Goal: Information Seeking & Learning: Learn about a topic

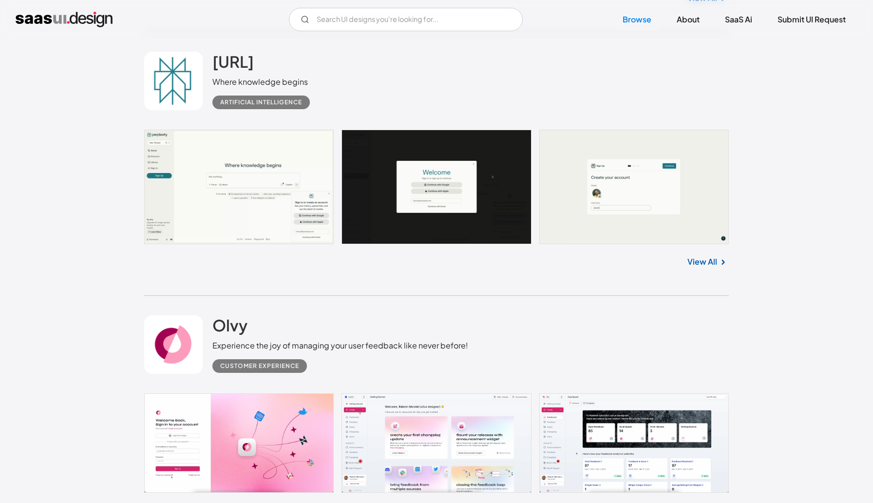
scroll to position [2117, 0]
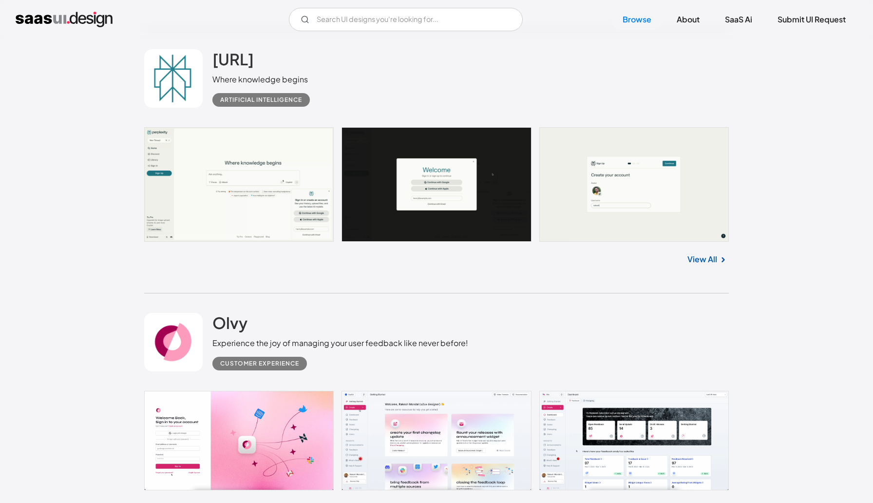
click at [701, 265] on link "View All" at bounding box center [702, 259] width 30 height 12
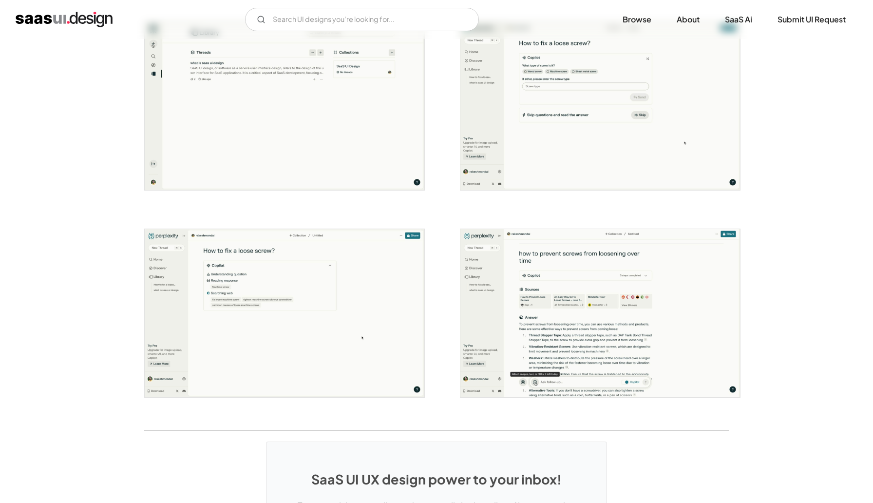
scroll to position [1901, 0]
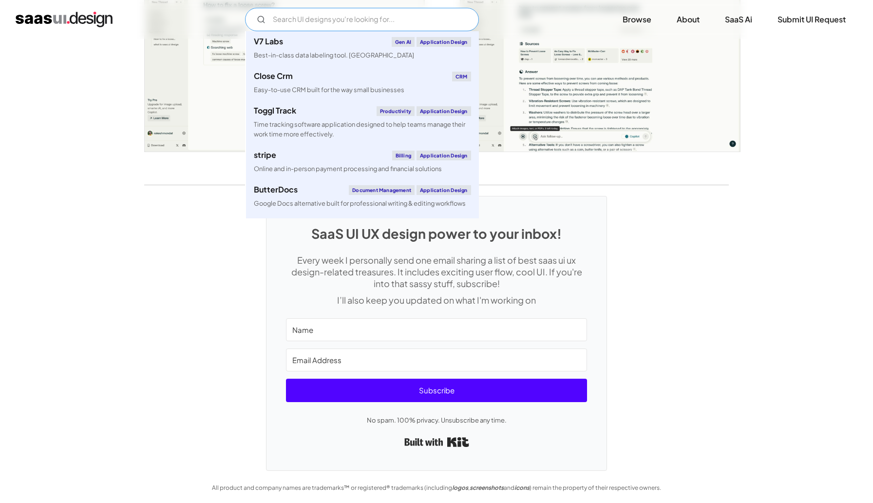
click at [336, 19] on input "Email Form" at bounding box center [362, 19] width 234 height 23
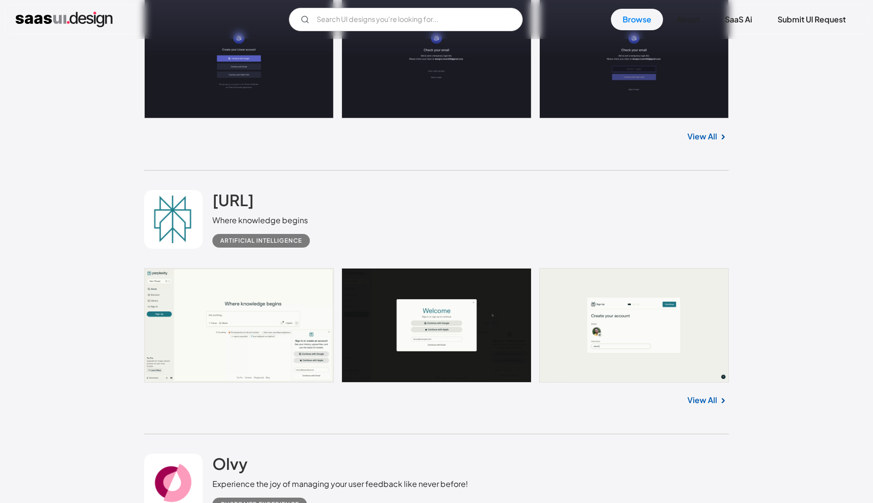
scroll to position [2031, 0]
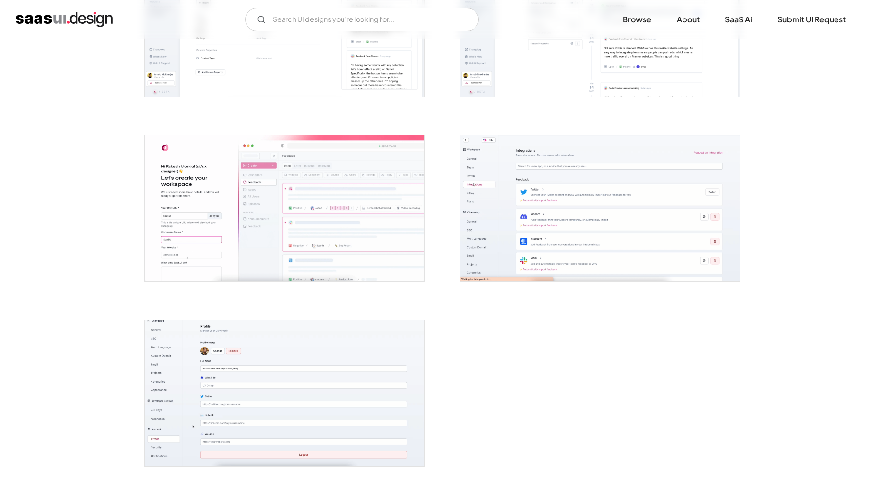
scroll to position [2247, 0]
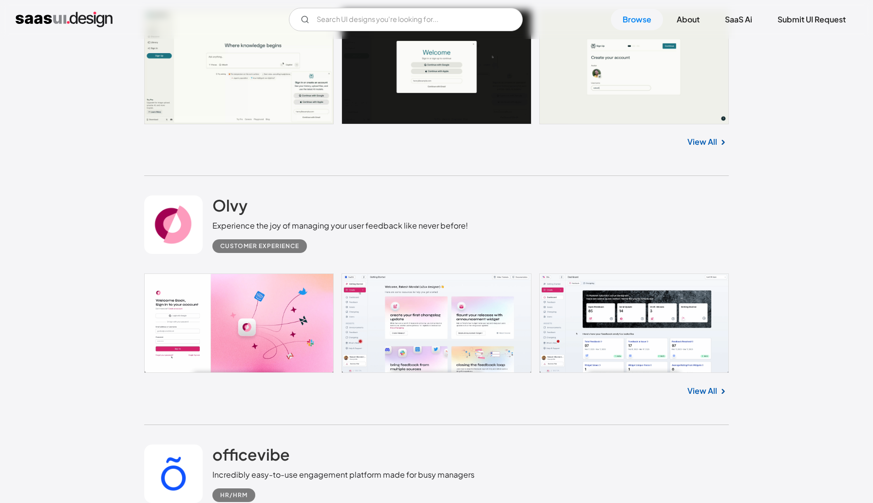
scroll to position [2254, 0]
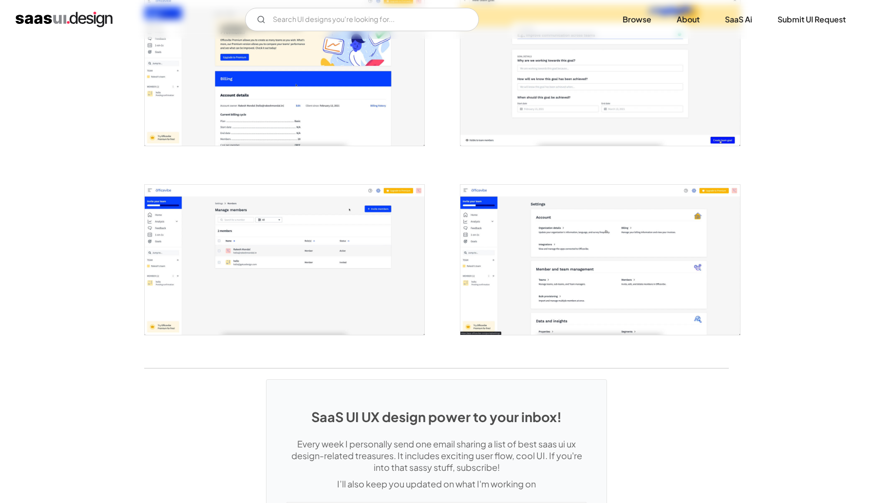
scroll to position [2307, 0]
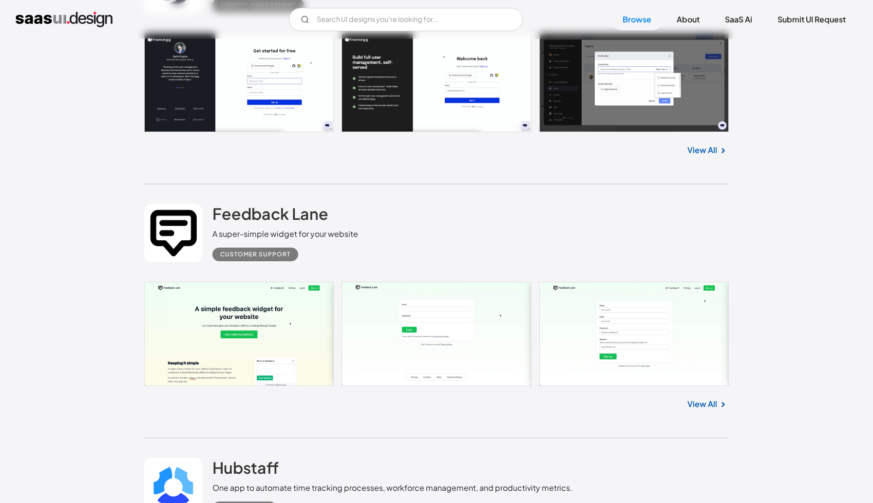
scroll to position [2976, 0]
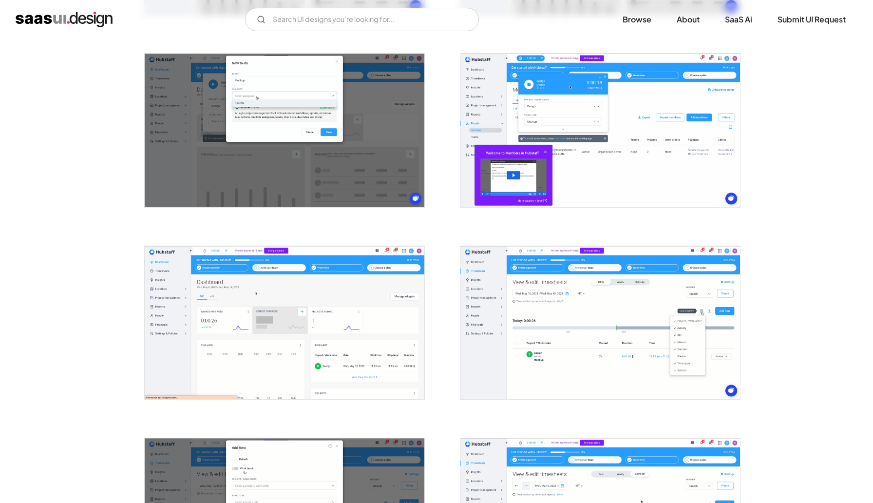
scroll to position [944, 0]
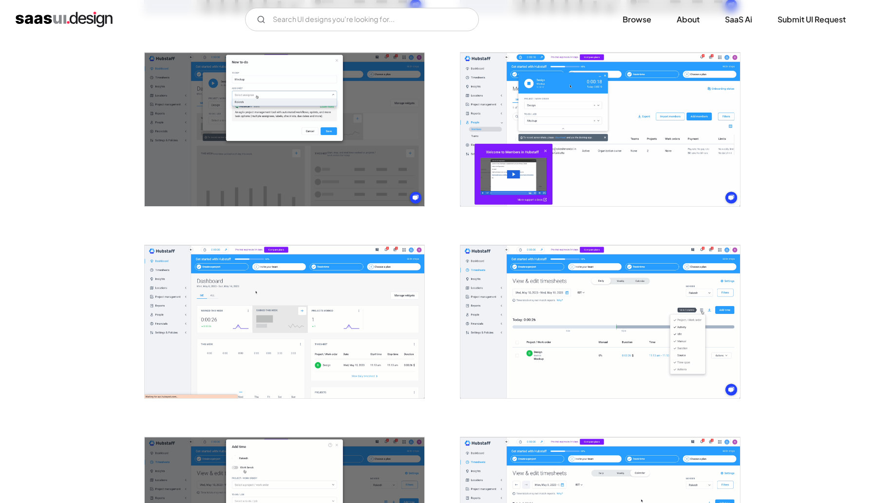
click at [628, 306] on img "open lightbox" at bounding box center [600, 321] width 280 height 153
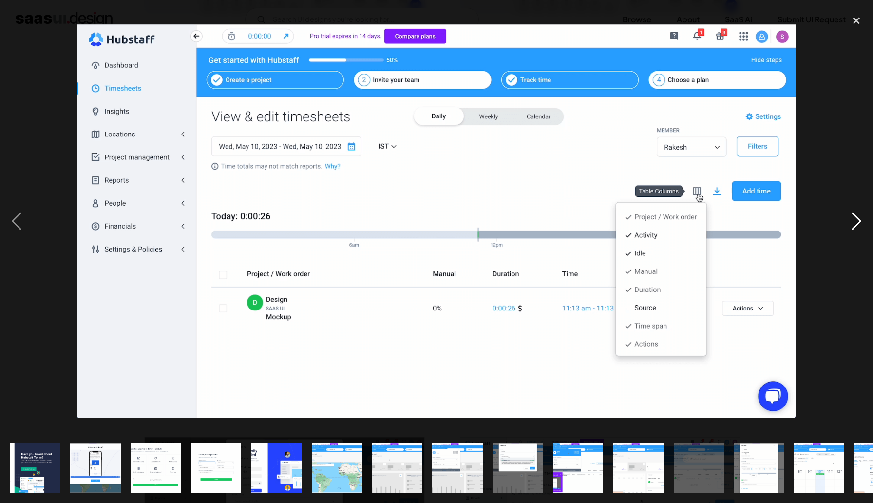
click at [858, 218] on div "next image" at bounding box center [855, 221] width 33 height 422
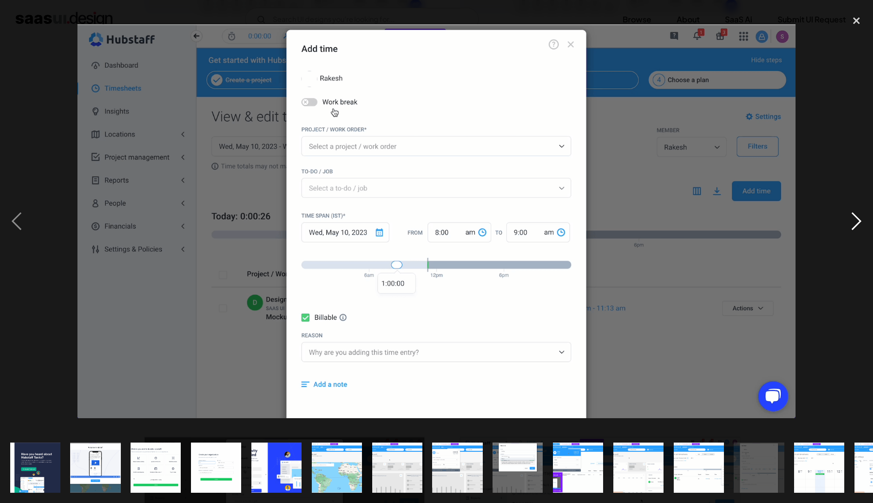
click at [858, 218] on div "next image" at bounding box center [855, 221] width 33 height 422
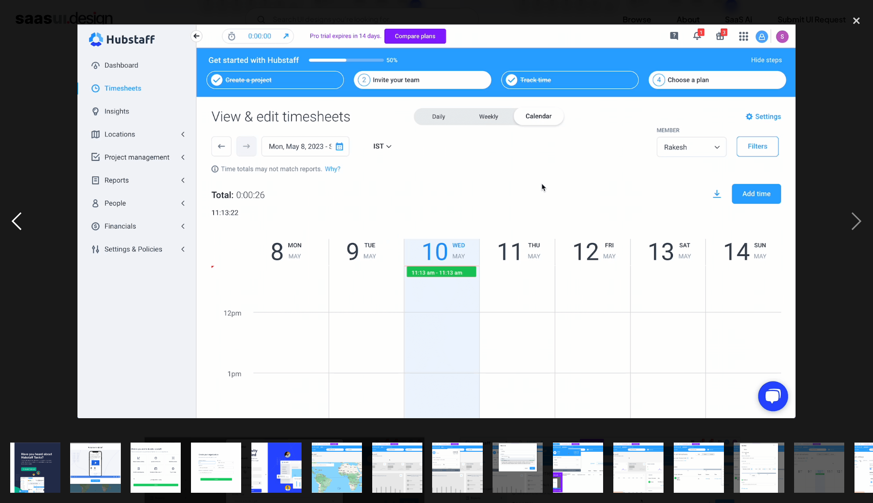
click at [9, 227] on div "previous image" at bounding box center [16, 221] width 33 height 422
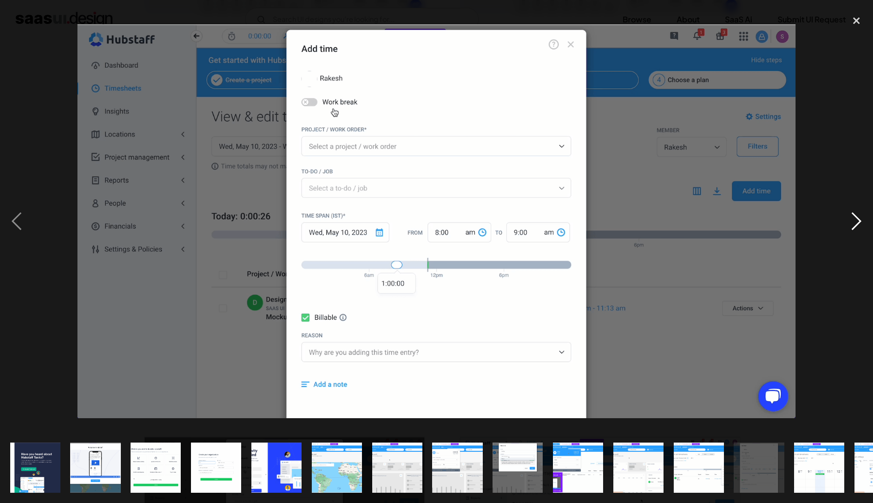
click at [851, 217] on div "next image" at bounding box center [855, 221] width 33 height 422
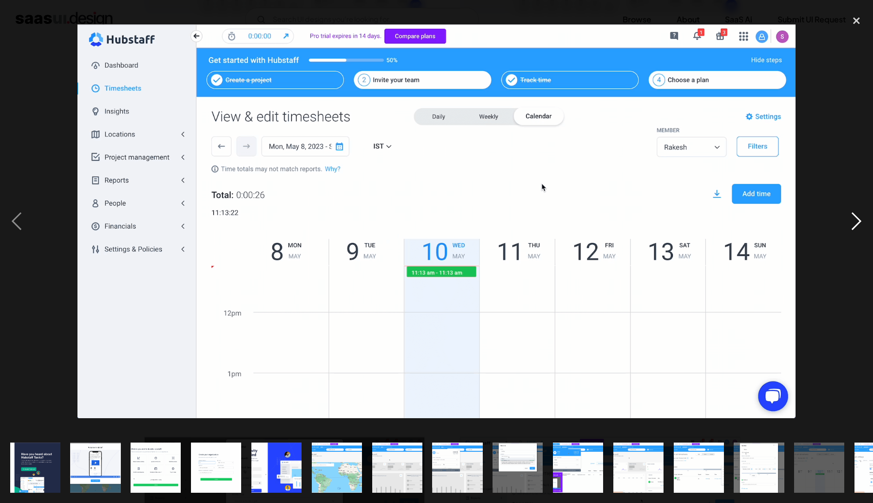
click at [858, 219] on div "next image" at bounding box center [855, 221] width 33 height 422
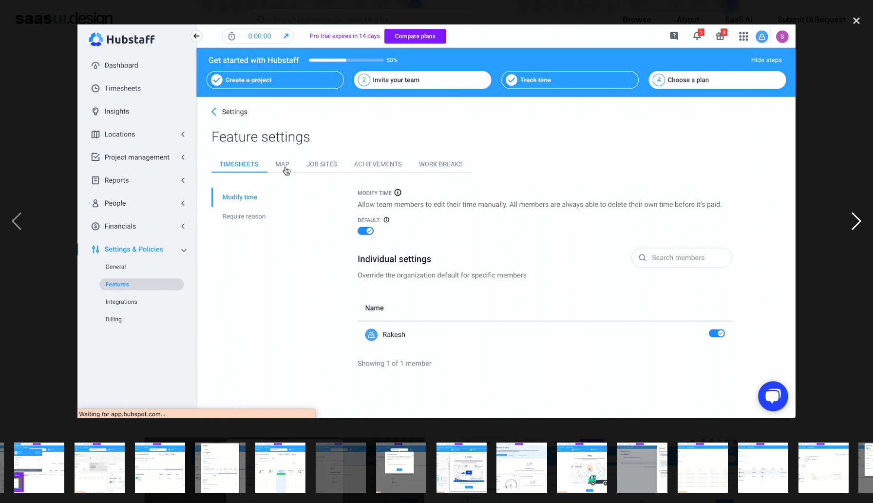
scroll to position [0, 645]
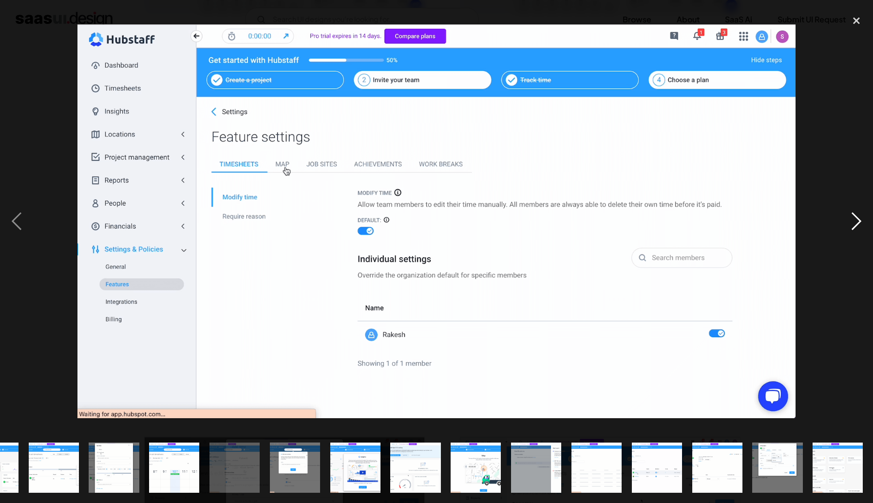
click at [858, 219] on div "next image" at bounding box center [855, 221] width 33 height 422
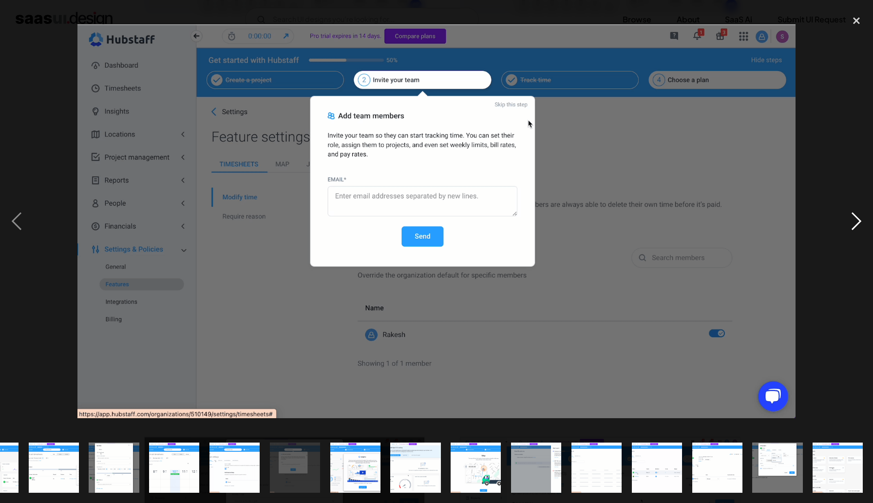
click at [858, 219] on div "next image" at bounding box center [855, 221] width 33 height 422
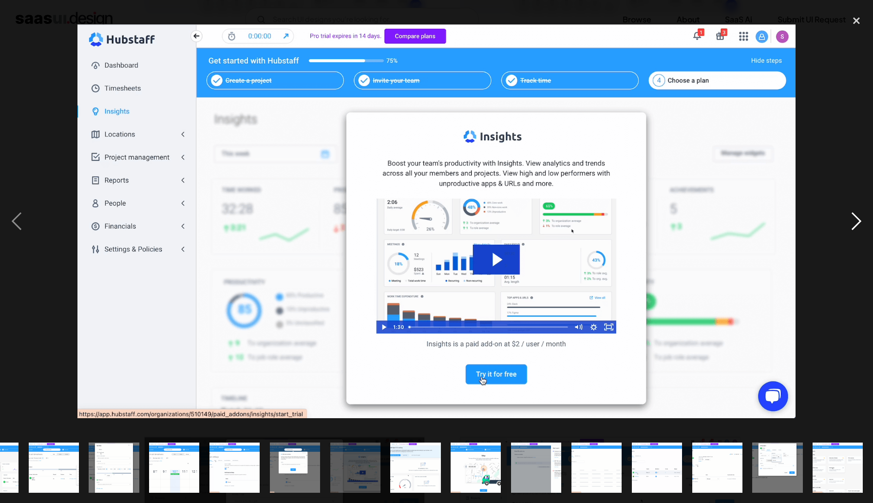
click at [858, 219] on div "next image" at bounding box center [855, 221] width 33 height 422
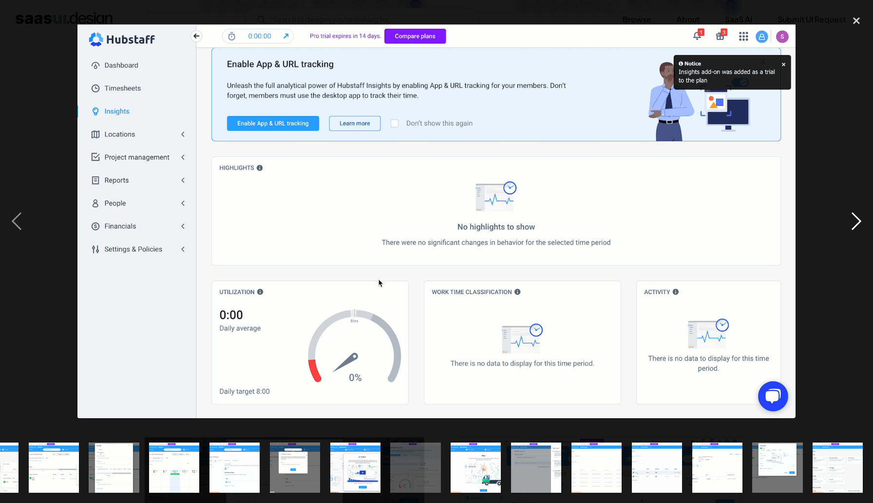
click at [858, 219] on div "next image" at bounding box center [855, 221] width 33 height 422
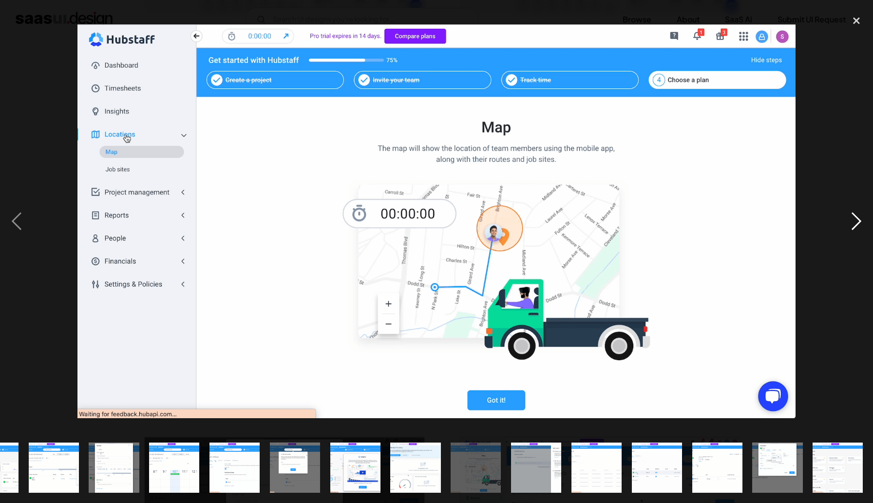
click at [858, 219] on div "next image" at bounding box center [855, 221] width 33 height 422
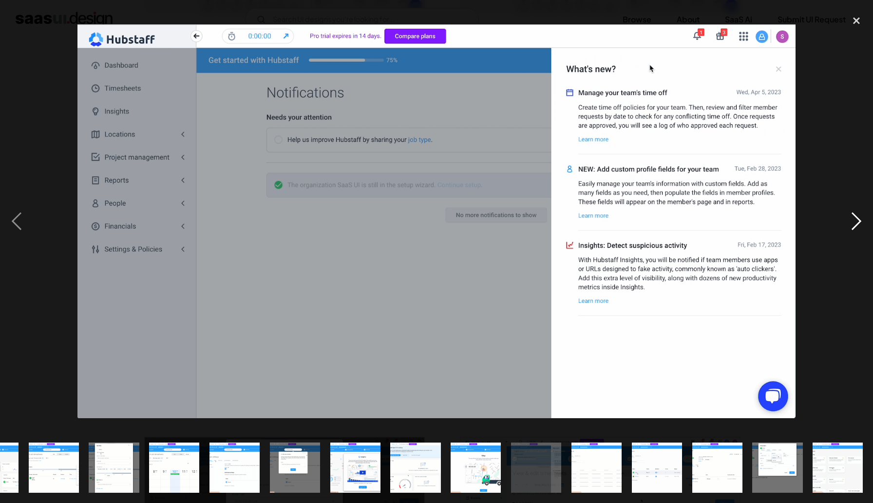
click at [858, 219] on div "next image" at bounding box center [855, 221] width 33 height 422
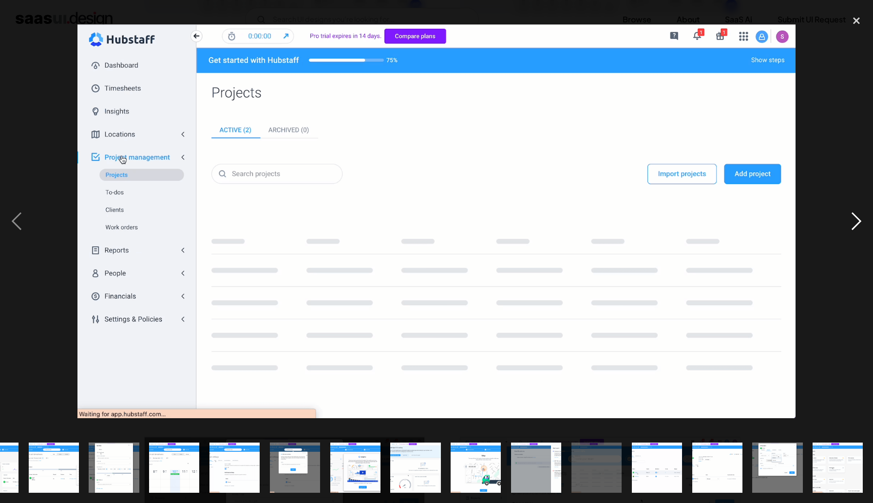
click at [858, 219] on div "next image" at bounding box center [855, 221] width 33 height 422
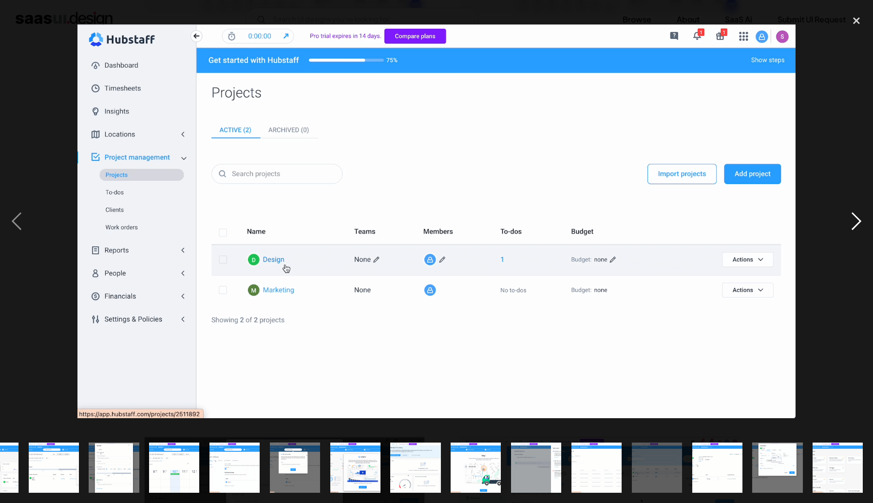
click at [858, 219] on div "next image" at bounding box center [855, 221] width 33 height 422
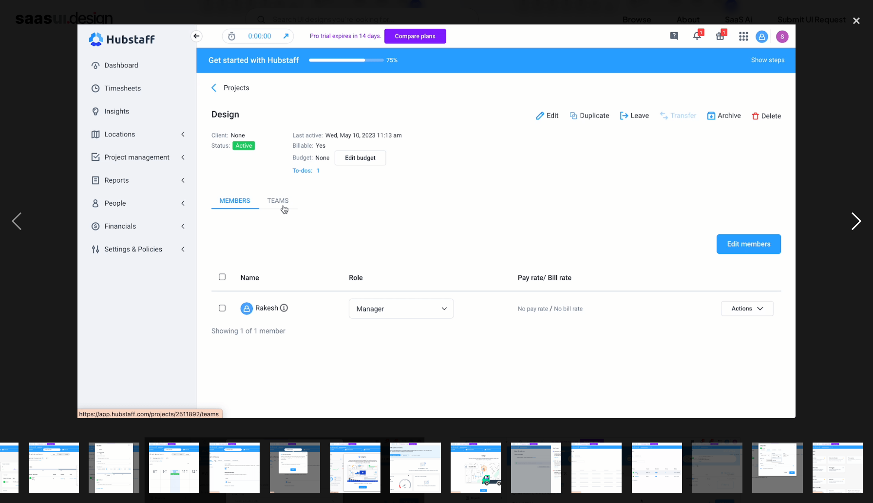
click at [858, 219] on div "next image" at bounding box center [855, 221] width 33 height 422
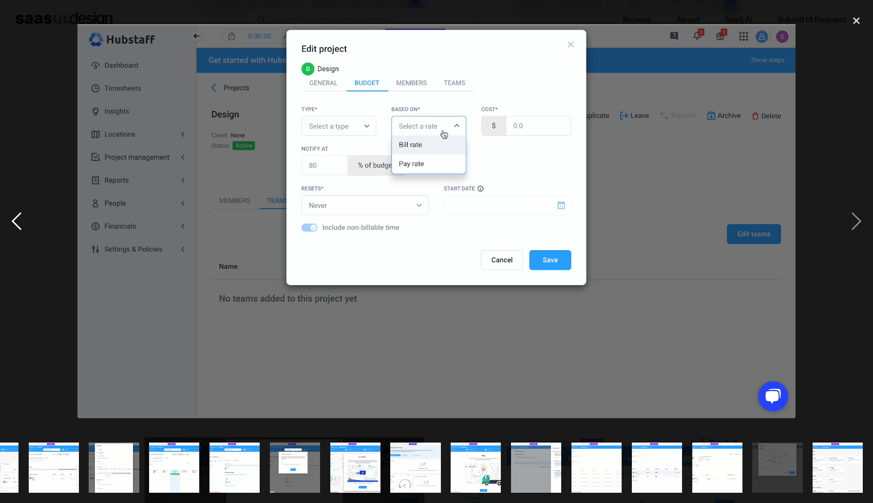
click at [20, 223] on div "previous image" at bounding box center [16, 221] width 33 height 422
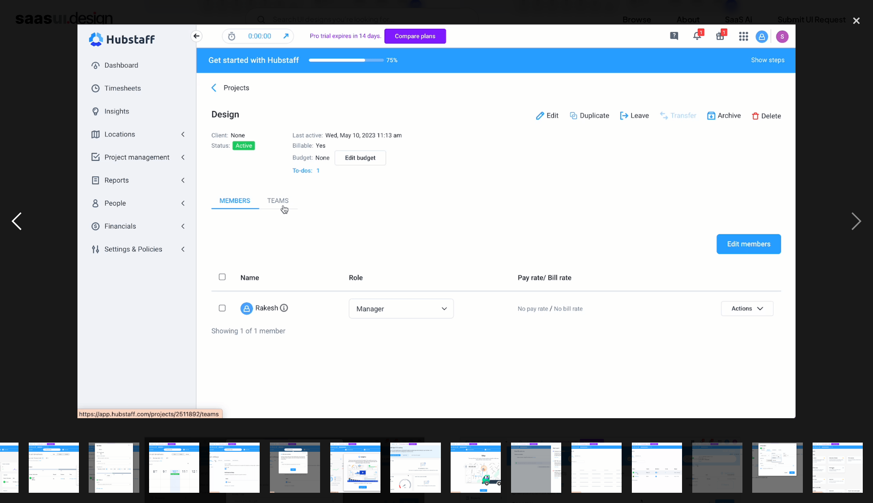
click at [20, 223] on div "previous image" at bounding box center [16, 221] width 33 height 422
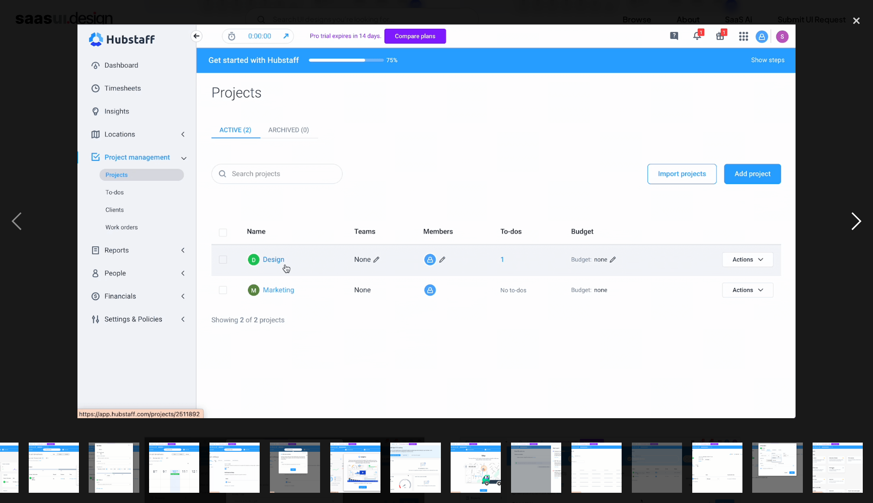
click at [850, 218] on div "next image" at bounding box center [855, 221] width 33 height 422
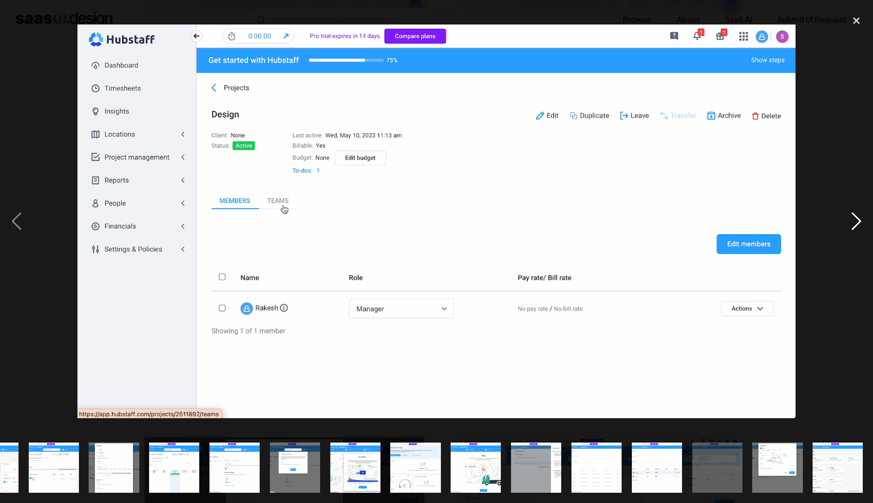
click at [852, 219] on div "next image" at bounding box center [855, 221] width 33 height 422
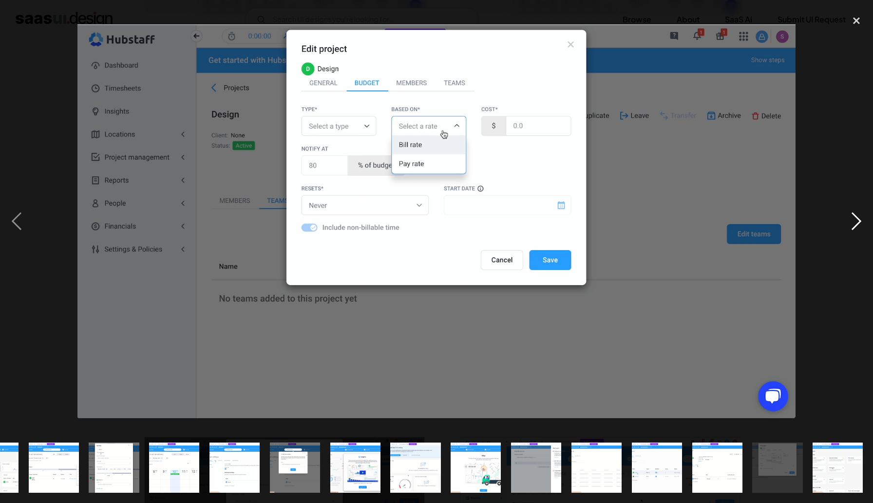
click at [852, 219] on div "next image" at bounding box center [855, 221] width 33 height 422
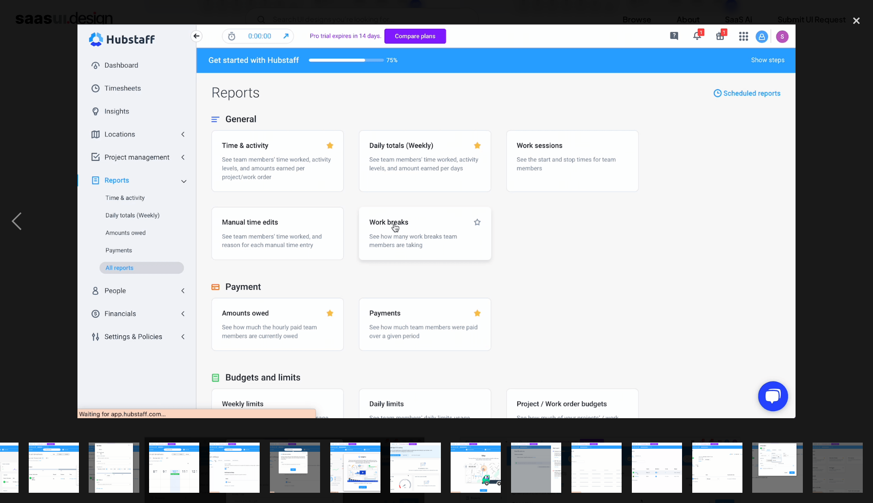
click at [852, 224] on div "next image" at bounding box center [855, 221] width 33 height 422
click at [857, 20] on div "close lightbox" at bounding box center [855, 20] width 33 height 21
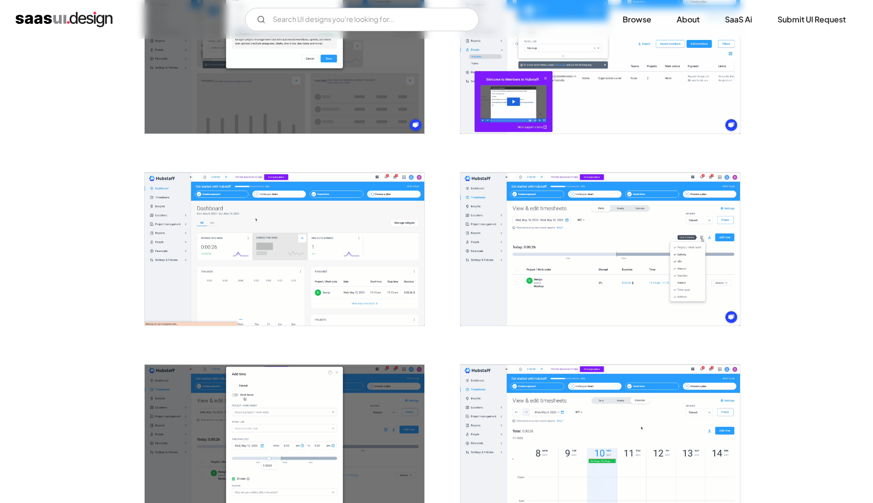
scroll to position [1056, 0]
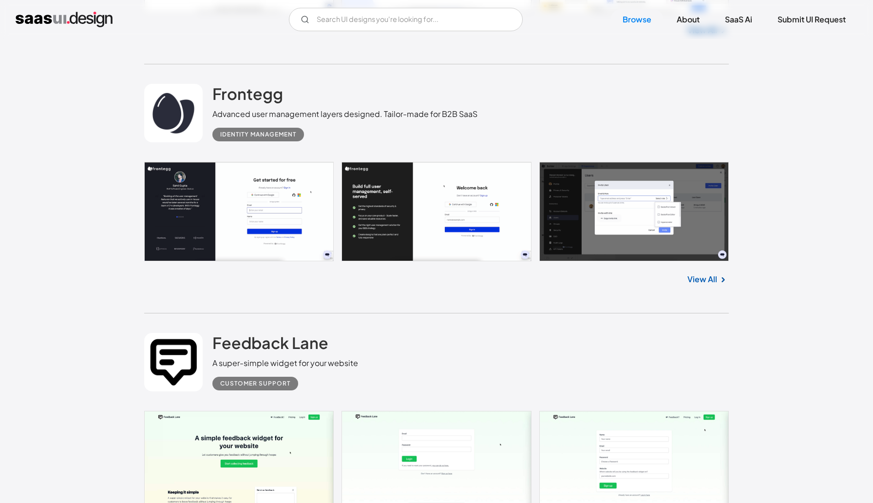
scroll to position [2529, 0]
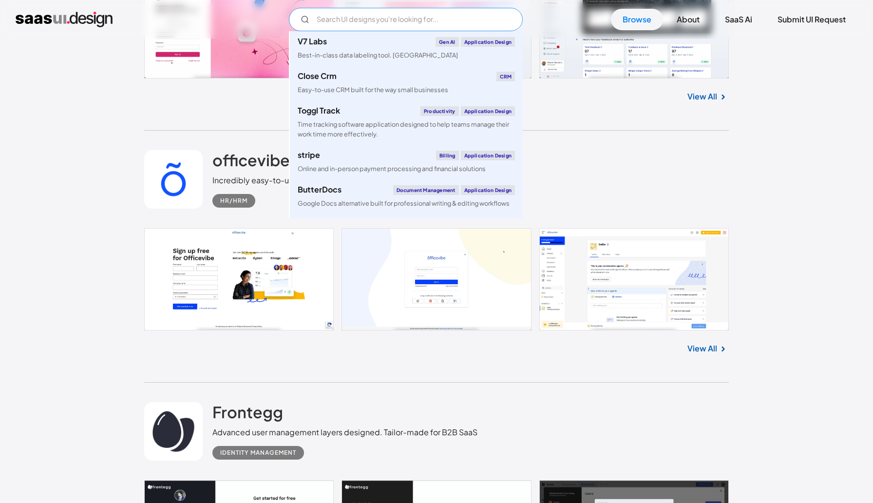
click at [470, 15] on input "Email Form" at bounding box center [406, 19] width 234 height 23
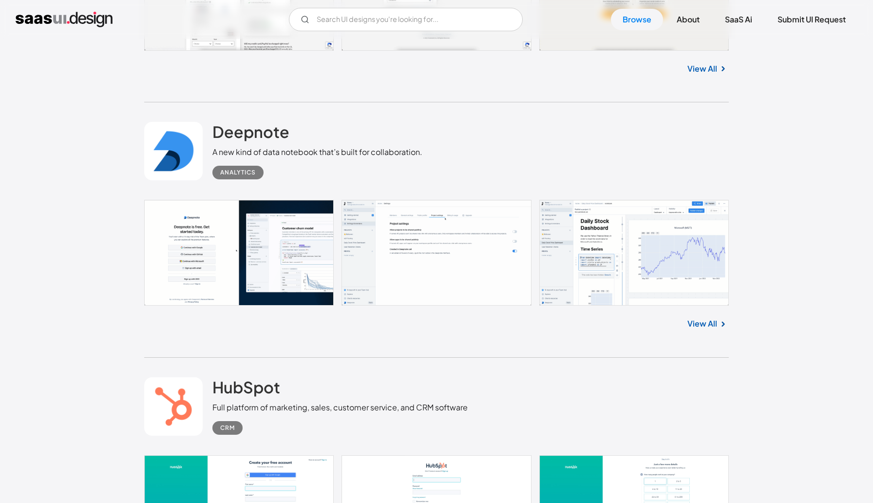
scroll to position [4109, 0]
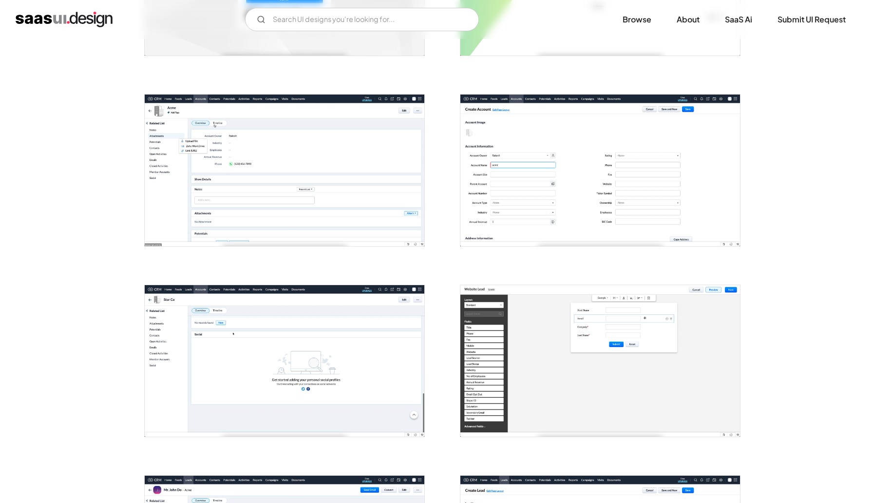
scroll to position [341, 0]
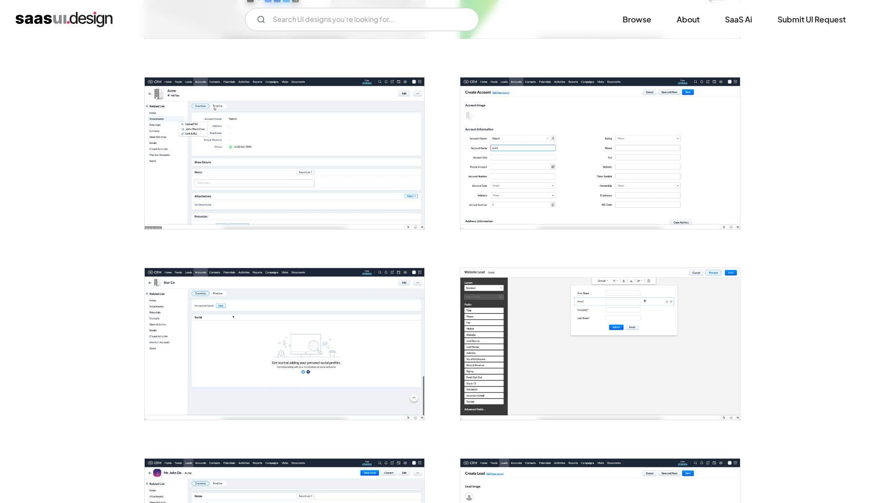
click at [682, 139] on img "open lightbox" at bounding box center [600, 152] width 280 height 151
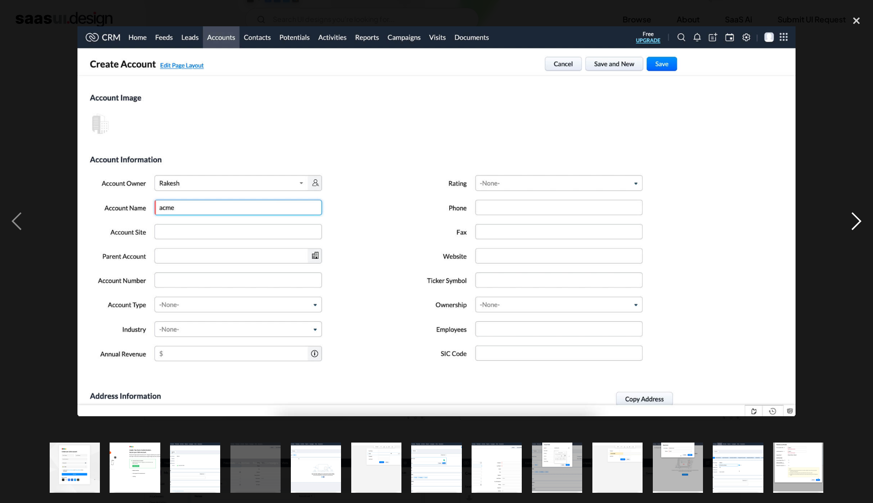
click at [858, 219] on div "next image" at bounding box center [855, 221] width 33 height 422
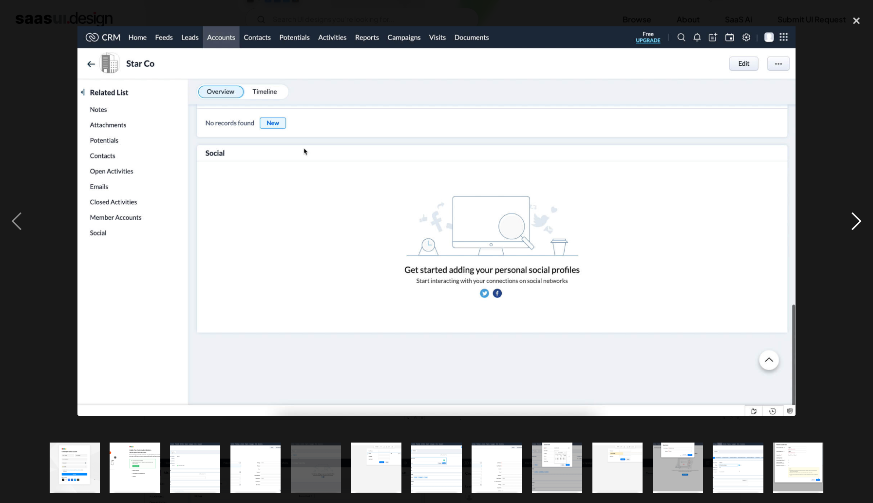
click at [858, 219] on div "next image" at bounding box center [855, 221] width 33 height 422
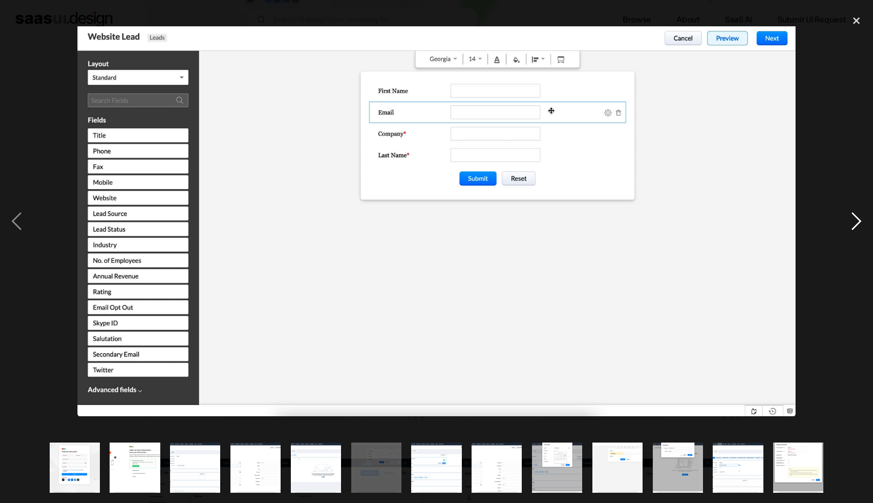
click at [858, 219] on div "next image" at bounding box center [855, 221] width 33 height 422
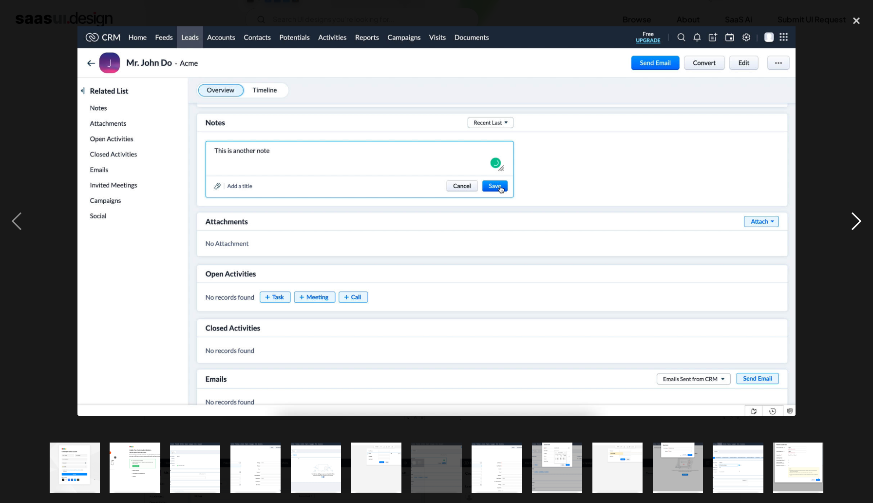
click at [858, 219] on div "next image" at bounding box center [855, 221] width 33 height 422
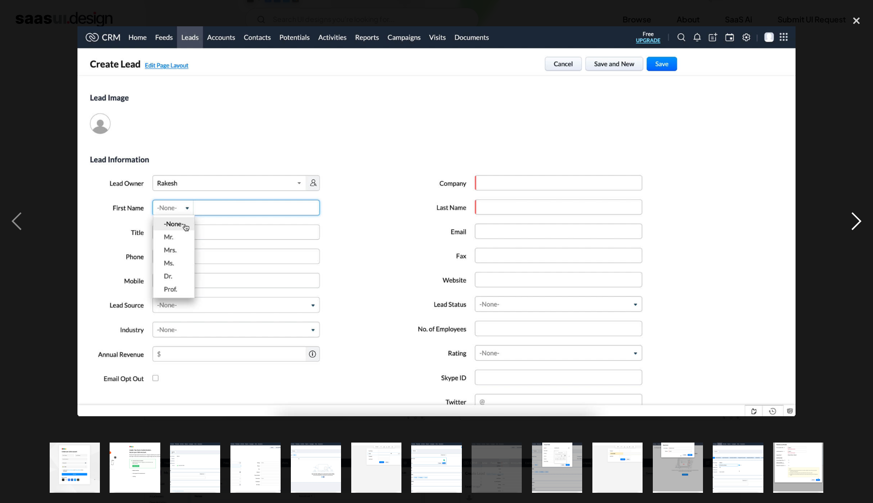
click at [858, 219] on div "next image" at bounding box center [855, 221] width 33 height 422
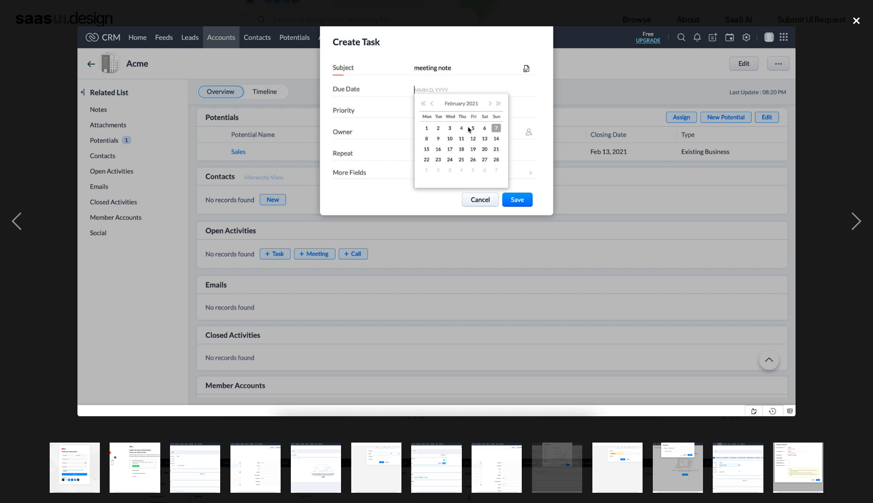
click at [857, 18] on div "close lightbox" at bounding box center [855, 20] width 33 height 21
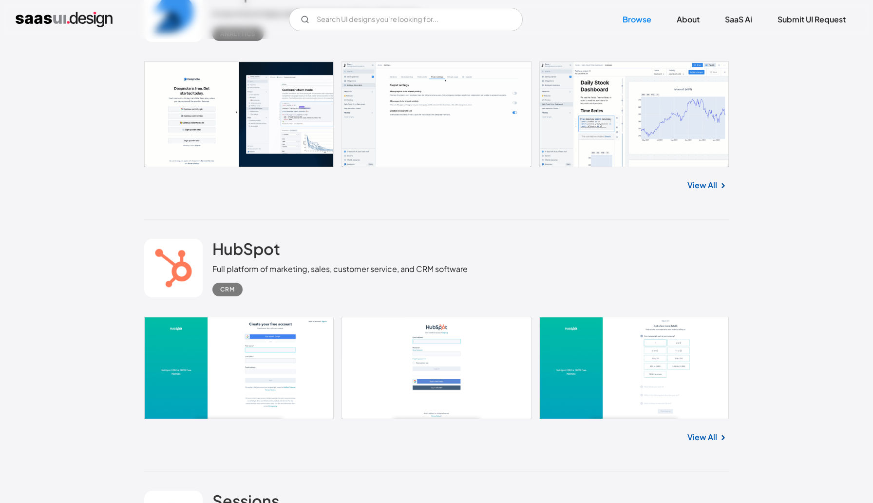
scroll to position [4730, 0]
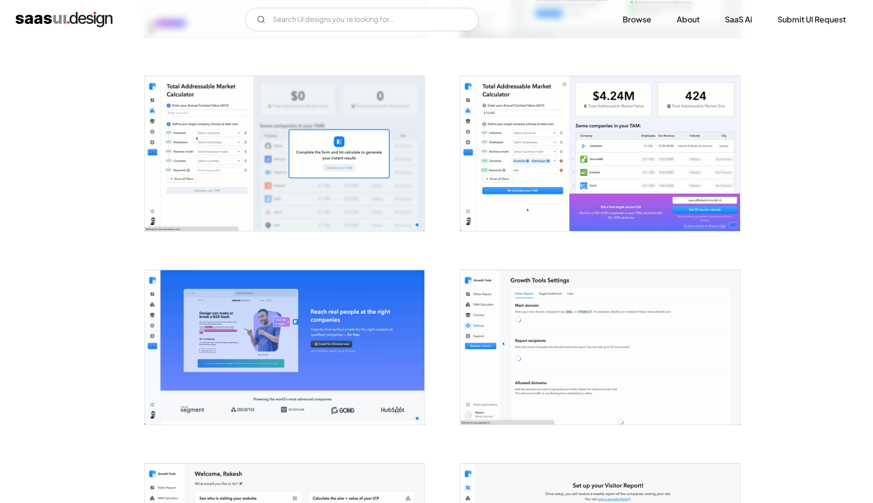
scroll to position [1501, 0]
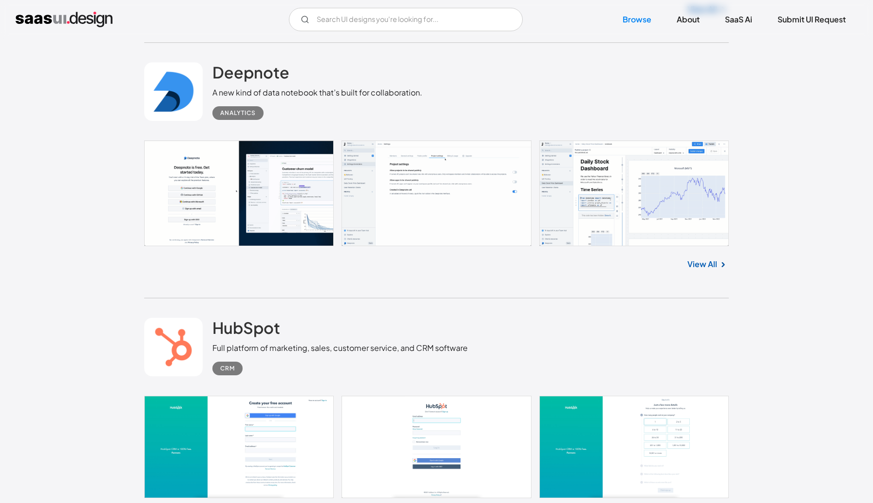
scroll to position [3514, 0]
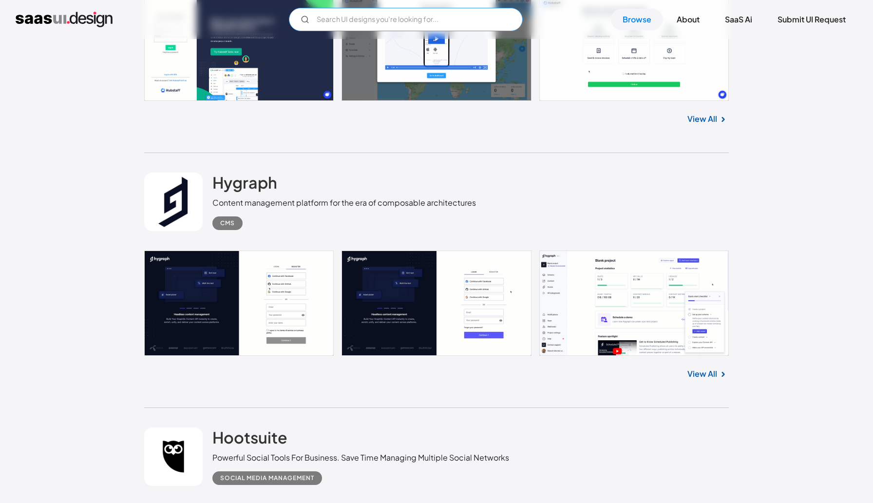
click at [353, 21] on input "Email Form" at bounding box center [406, 19] width 234 height 23
type input "client"
click at [700, 368] on link "View All" at bounding box center [702, 374] width 30 height 12
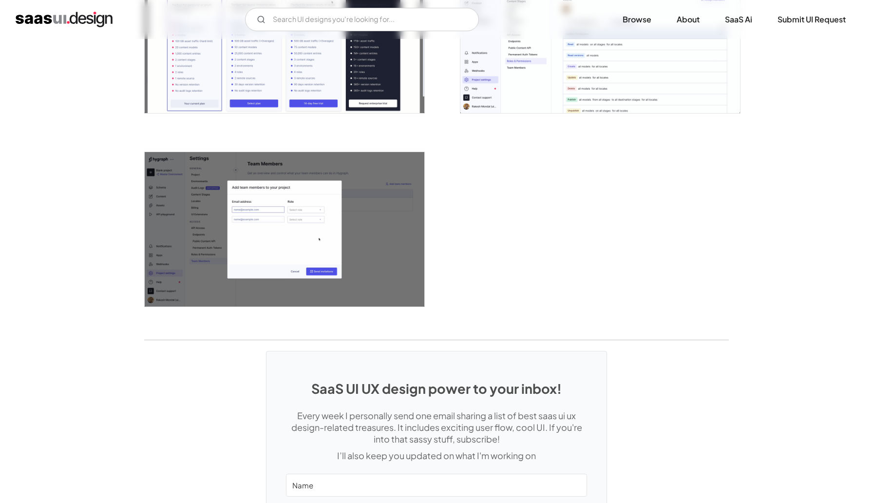
scroll to position [2550, 0]
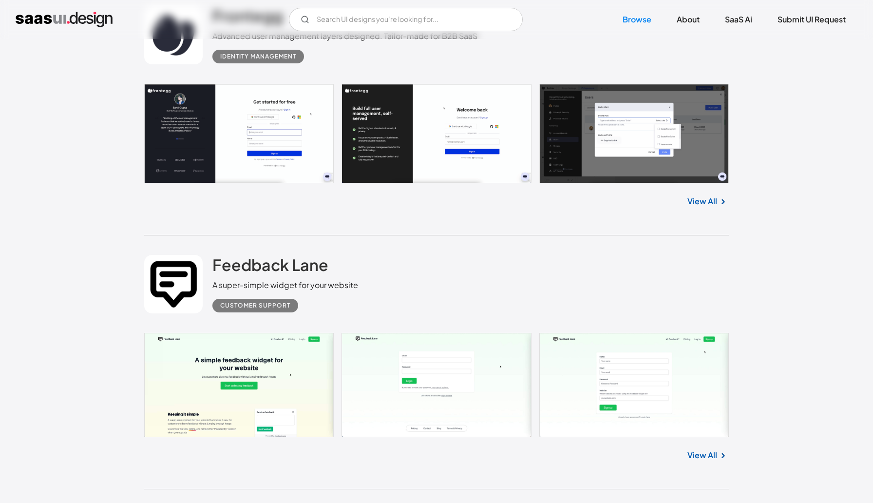
scroll to position [2703, 0]
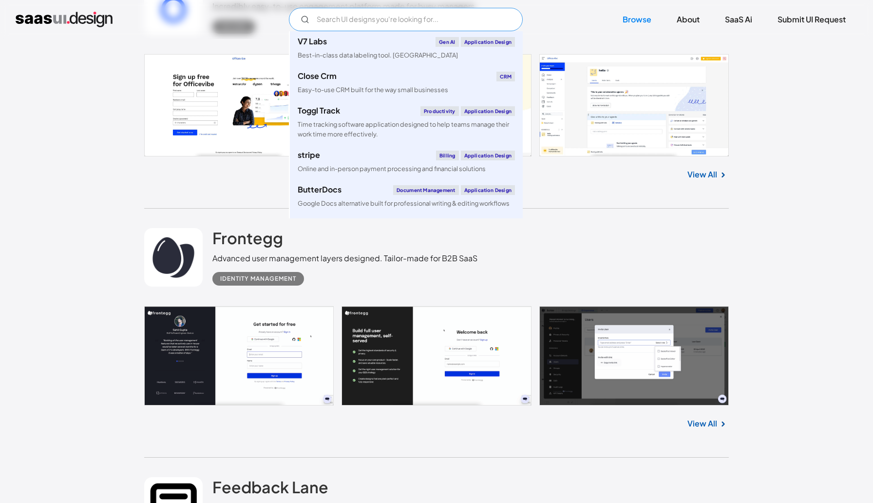
click at [410, 19] on input "Email Form" at bounding box center [406, 19] width 234 height 23
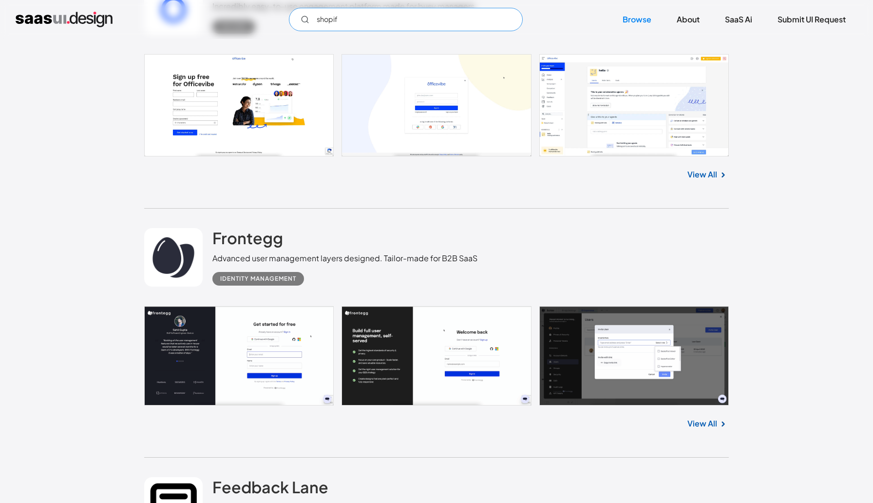
type input "shopify"
click at [363, 22] on input "shopify" at bounding box center [406, 19] width 234 height 23
click at [356, 23] on input "shopify" at bounding box center [406, 19] width 234 height 23
click at [353, 22] on input "shopify" at bounding box center [406, 19] width 234 height 23
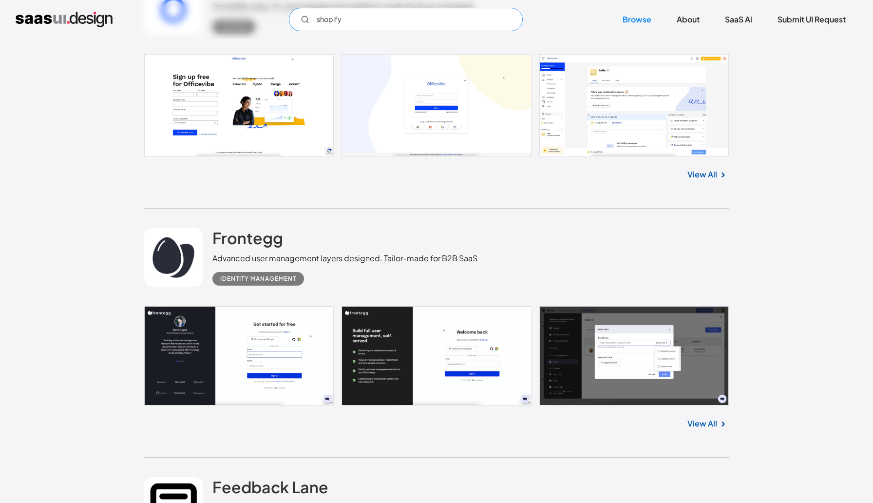
click at [353, 22] on input "shopify" at bounding box center [406, 19] width 234 height 23
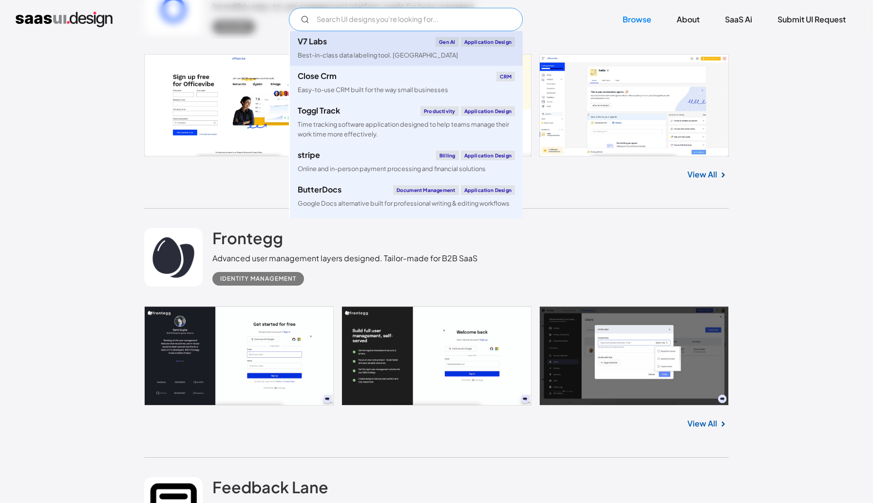
click at [350, 51] on div "Best-in-class data labeling tool. [GEOGRAPHIC_DATA]" at bounding box center [378, 55] width 160 height 9
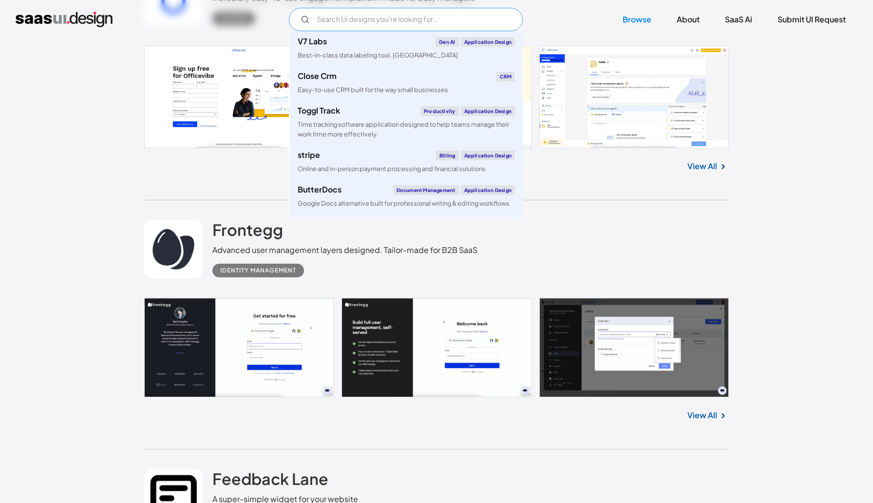
scroll to position [2702, 0]
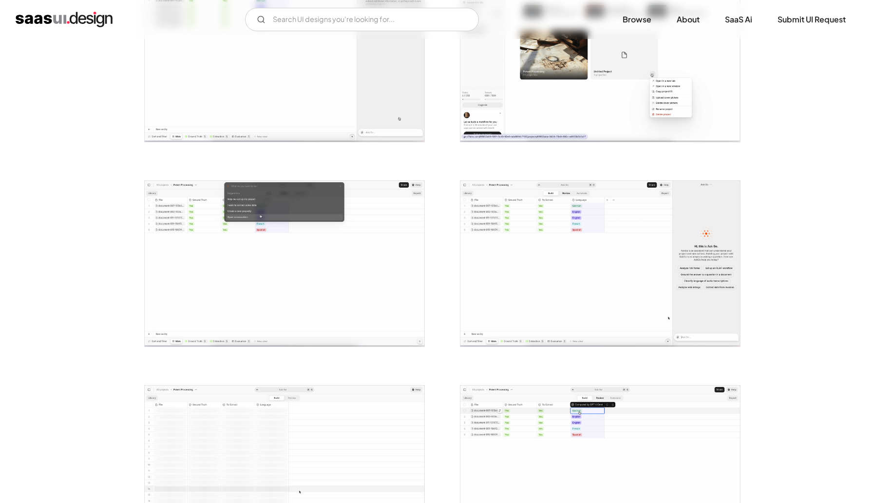
scroll to position [1413, 0]
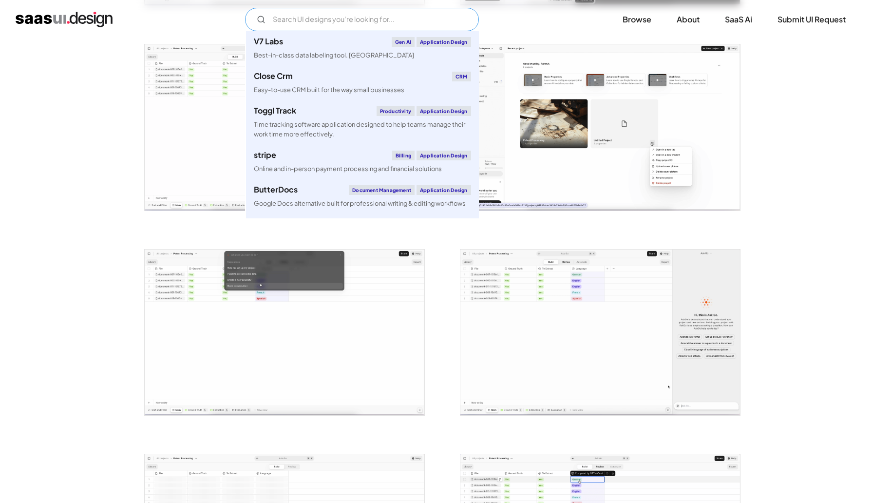
click at [388, 16] on input "Email Form" at bounding box center [362, 19] width 234 height 23
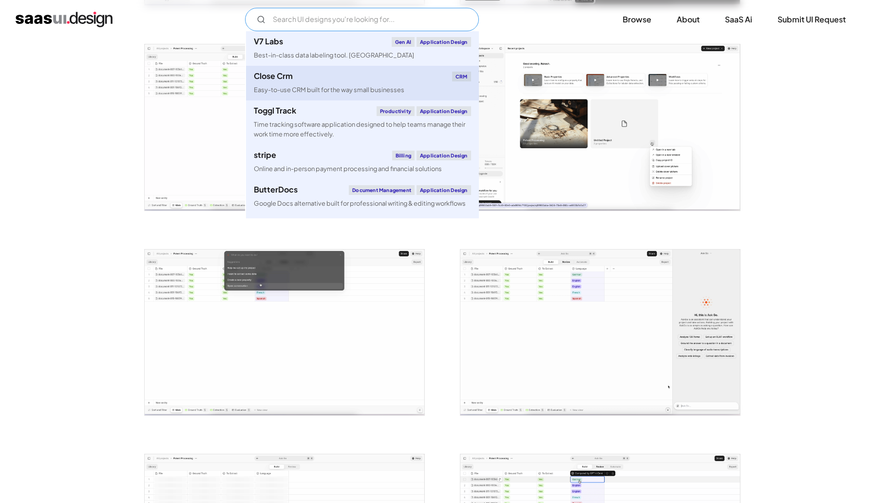
click at [340, 92] on div "Easy-to-use CRM built for the way small businesses" at bounding box center [329, 89] width 150 height 9
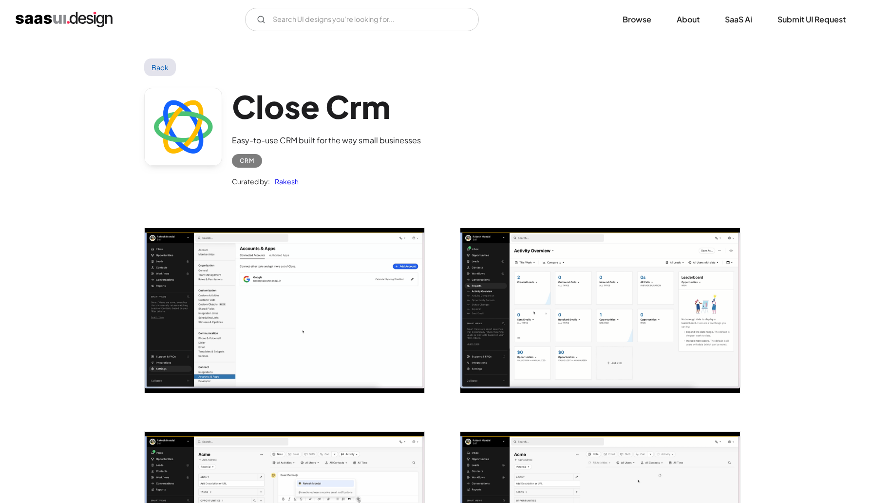
click at [408, 32] on div "V7 Labs Gen AI Application Design Best-in-class data labeling tool. GenAI Close…" at bounding box center [436, 19] width 873 height 39
click at [633, 18] on link "Browse" at bounding box center [637, 19] width 52 height 21
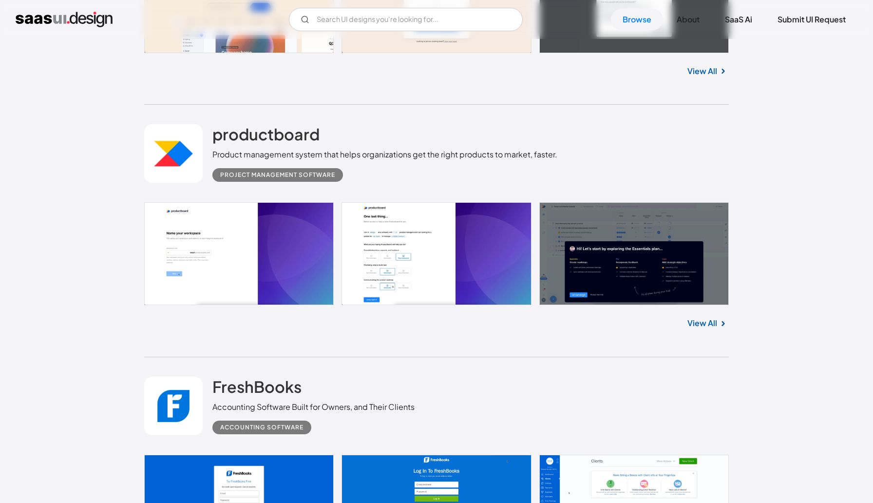
scroll to position [1290, 0]
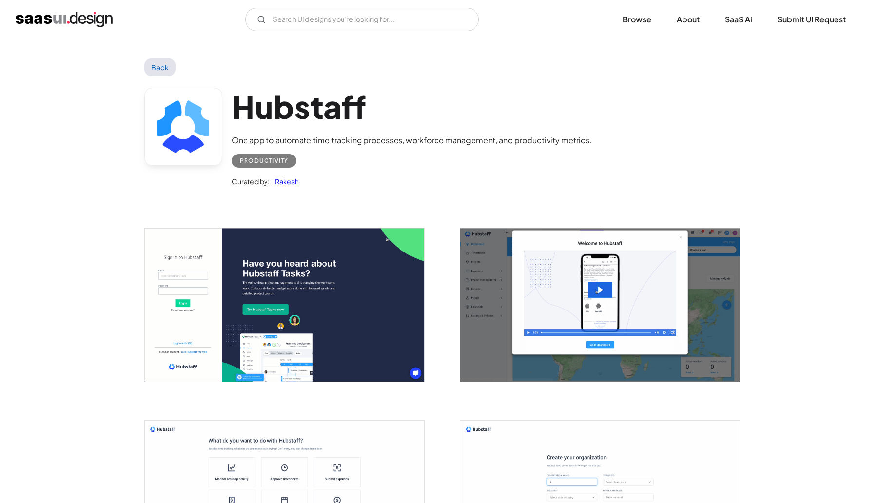
click at [686, 296] on img "open lightbox" at bounding box center [600, 304] width 280 height 153
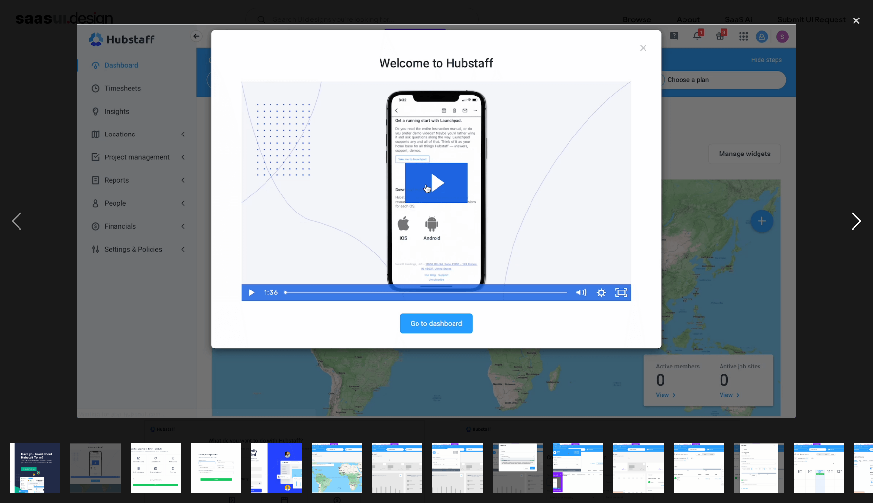
click at [864, 217] on div "next image" at bounding box center [855, 221] width 33 height 422
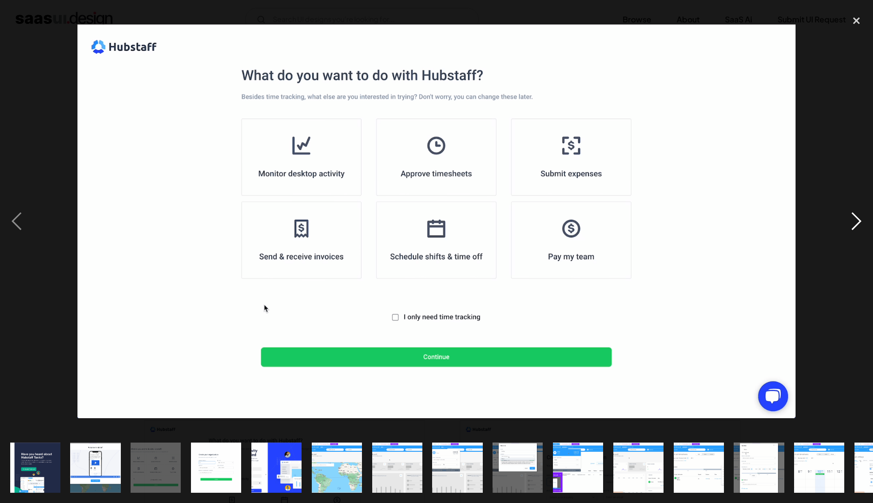
click at [864, 217] on div "next image" at bounding box center [855, 221] width 33 height 422
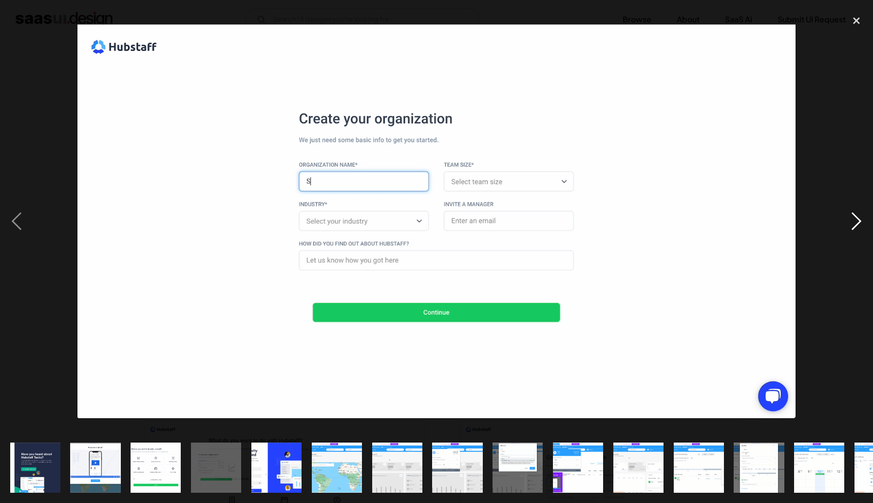
click at [864, 217] on div "next image" at bounding box center [855, 221] width 33 height 422
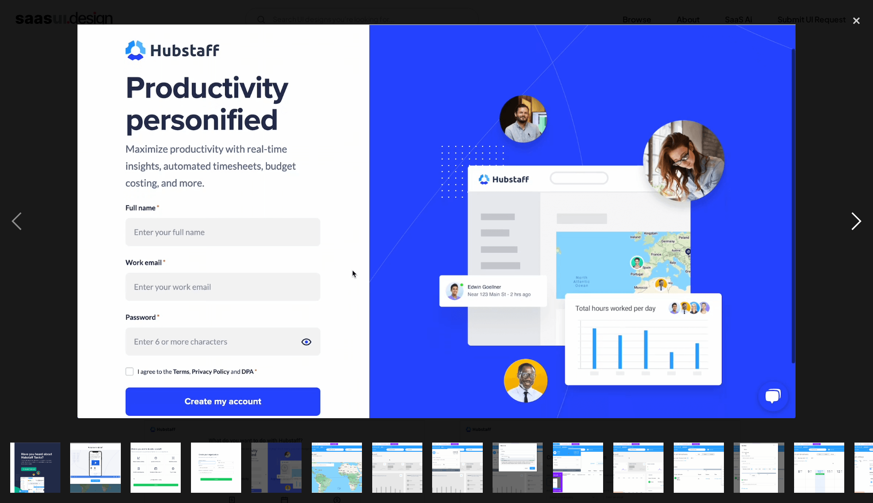
click at [864, 217] on div "next image" at bounding box center [855, 221] width 33 height 422
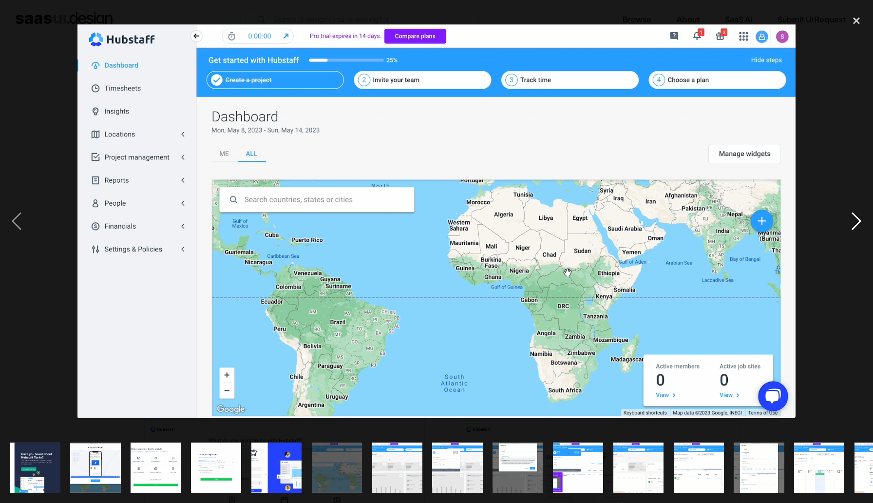
click at [864, 217] on div "next image" at bounding box center [855, 221] width 33 height 422
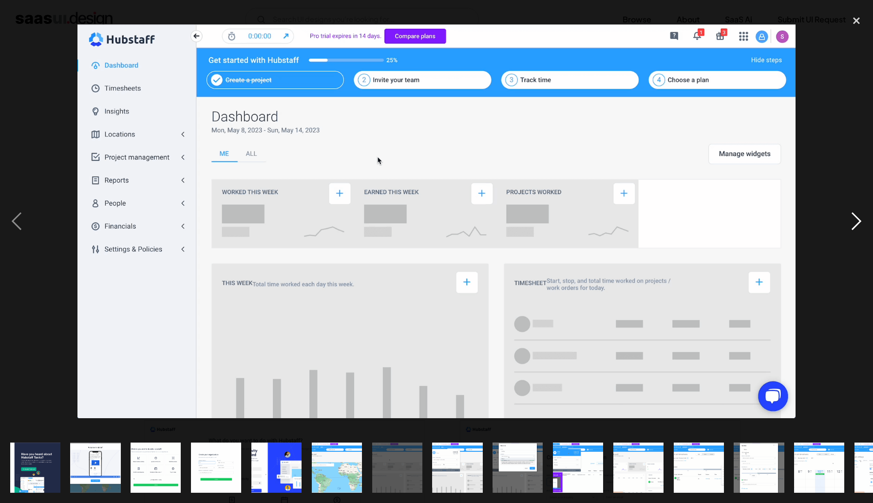
click at [864, 217] on div "next image" at bounding box center [855, 221] width 33 height 422
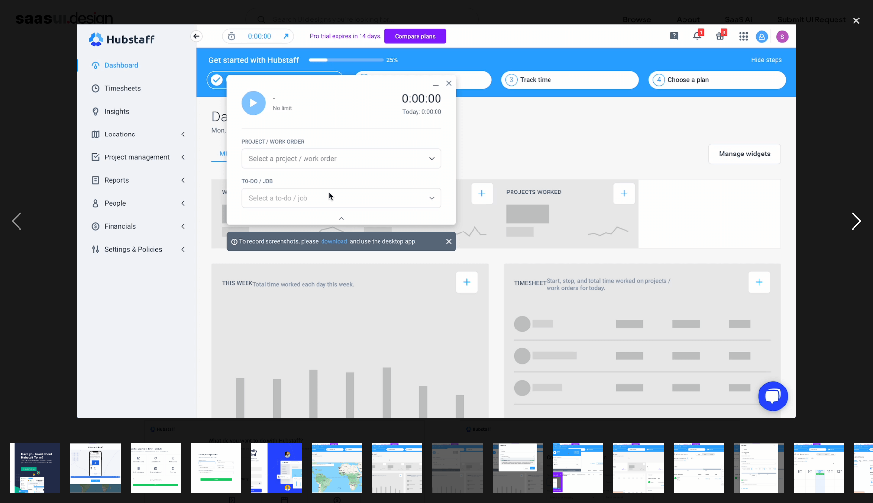
click at [864, 217] on div "next image" at bounding box center [855, 221] width 33 height 422
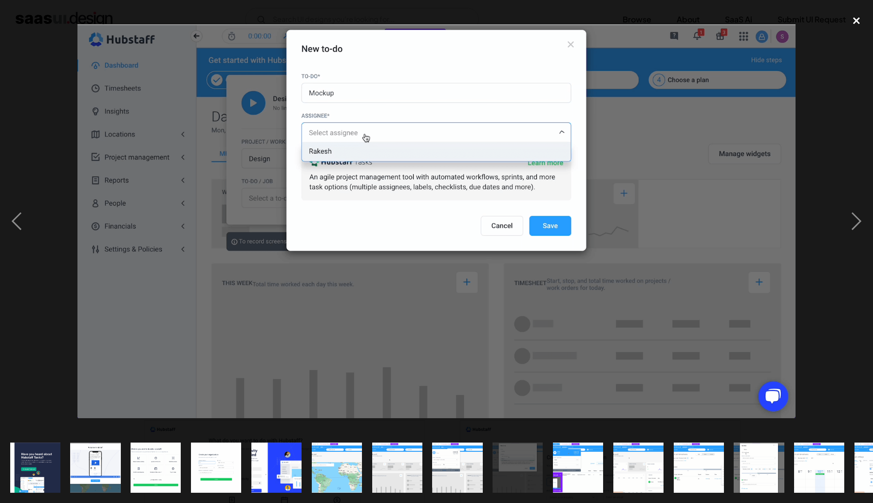
click at [858, 22] on div "close lightbox" at bounding box center [855, 20] width 33 height 21
